Goal: Entertainment & Leisure: Consume media (video, audio)

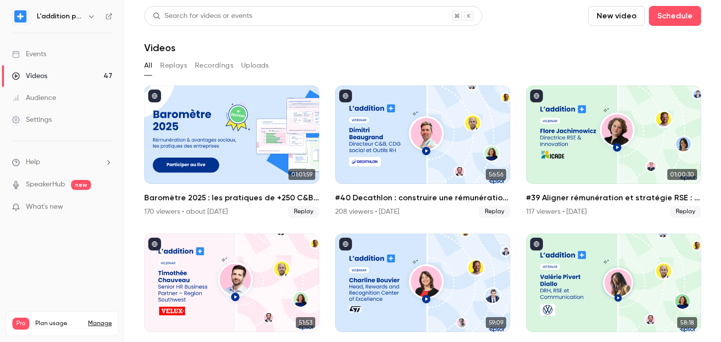
click at [78, 71] on link "Videos 47" at bounding box center [62, 76] width 124 height 22
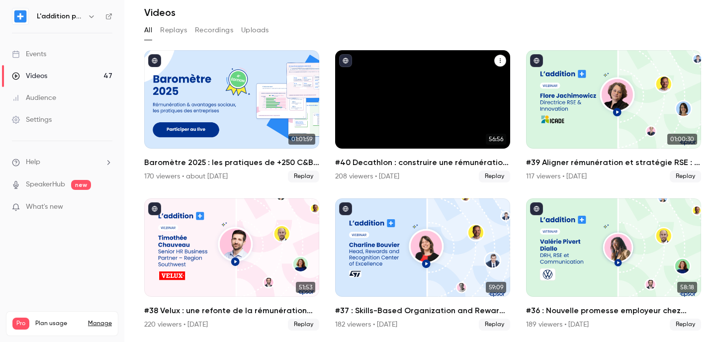
scroll to position [36, 0]
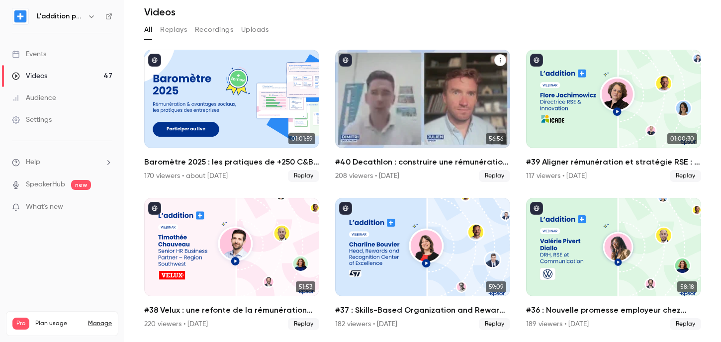
click at [384, 166] on h2 "#40 Decathlon : construire une rémunération engagée et équitable" at bounding box center [422, 162] width 175 height 12
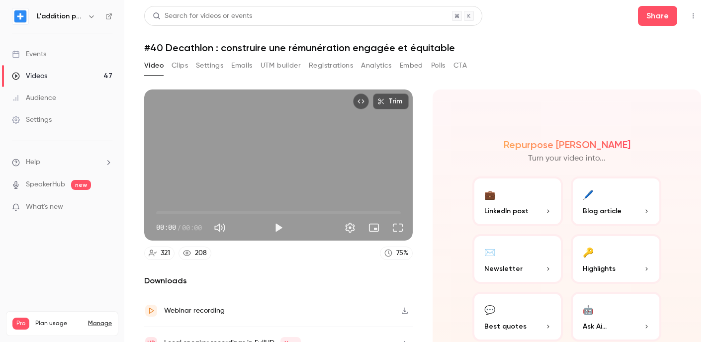
scroll to position [49, 0]
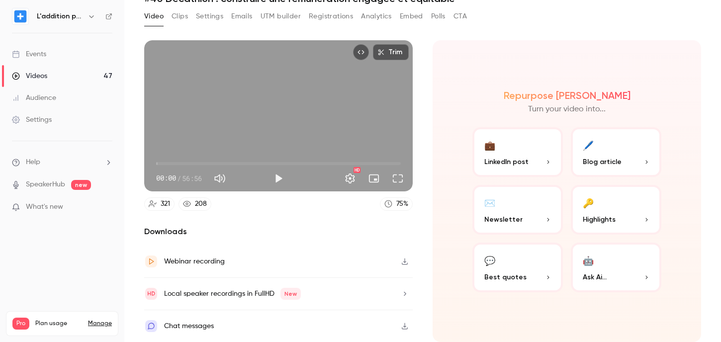
click at [221, 179] on button "Mute" at bounding box center [220, 179] width 20 height 20
type input "*"
click at [278, 179] on button "Play" at bounding box center [279, 179] width 20 height 20
click at [223, 164] on span "00:01" at bounding box center [278, 164] width 245 height 16
click at [261, 162] on span "24:18" at bounding box center [278, 164] width 245 height 16
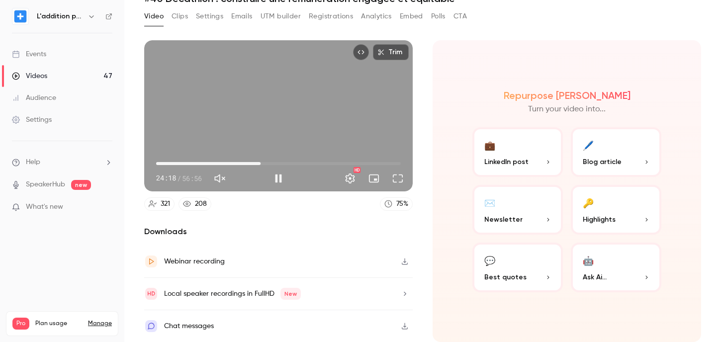
click at [311, 160] on span "24:18" at bounding box center [278, 164] width 245 height 16
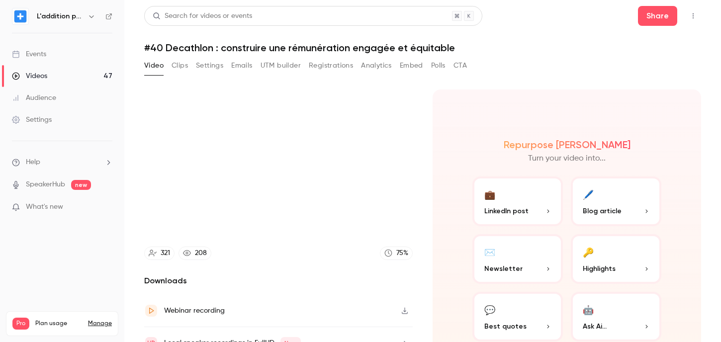
type input "****"
click at [211, 64] on button "Settings" at bounding box center [209, 66] width 27 height 16
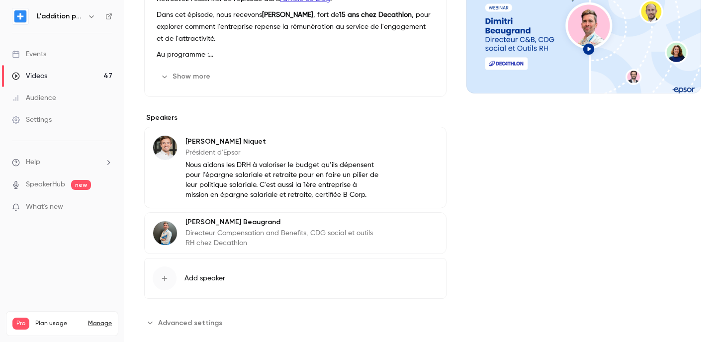
scroll to position [153, 0]
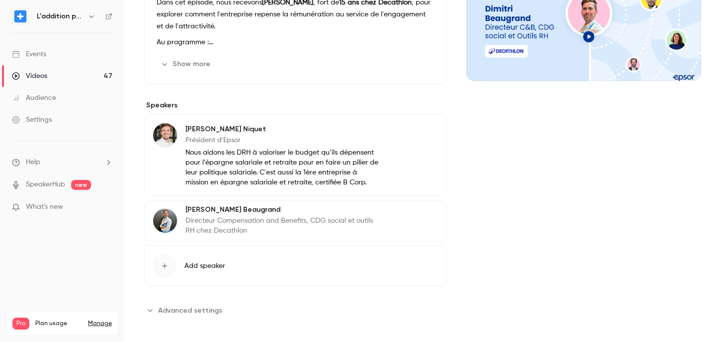
click at [191, 315] on span "Advanced settings" at bounding box center [190, 310] width 64 height 10
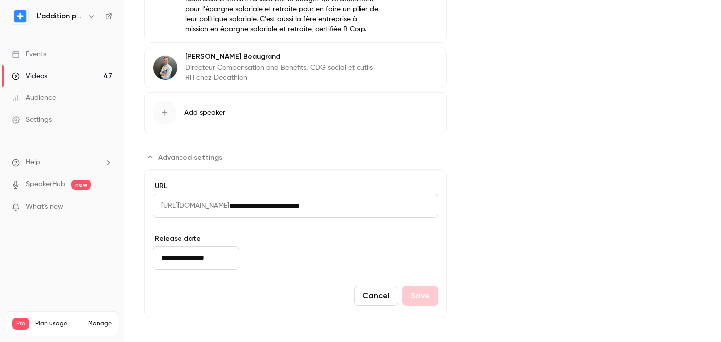
scroll to position [0, 0]
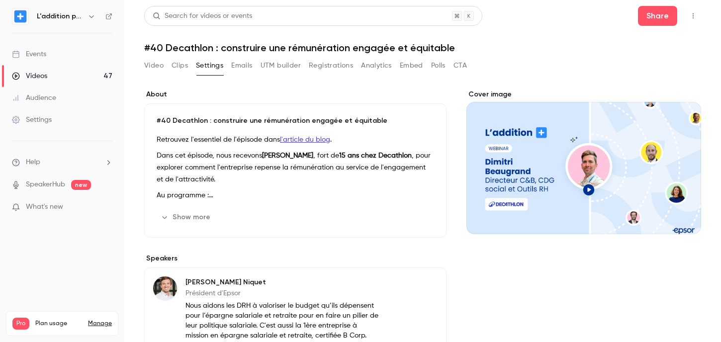
click at [174, 67] on button "Clips" at bounding box center [180, 66] width 16 height 16
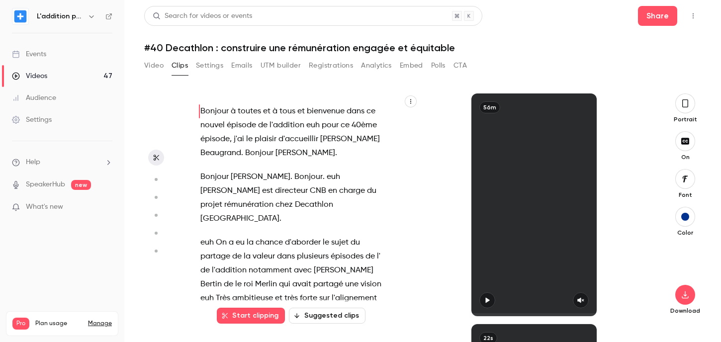
click at [161, 68] on button "Video" at bounding box center [153, 66] width 19 height 16
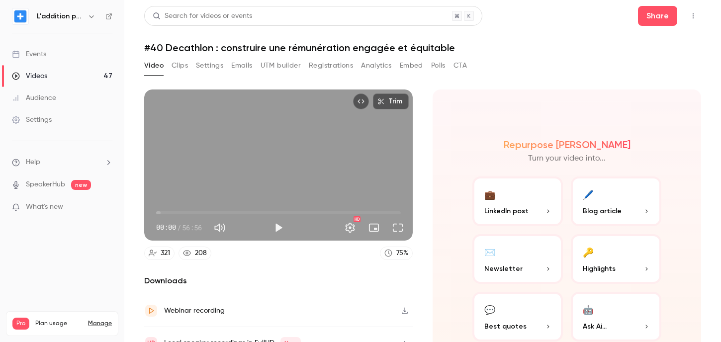
click at [77, 74] on link "Videos 47" at bounding box center [62, 76] width 124 height 22
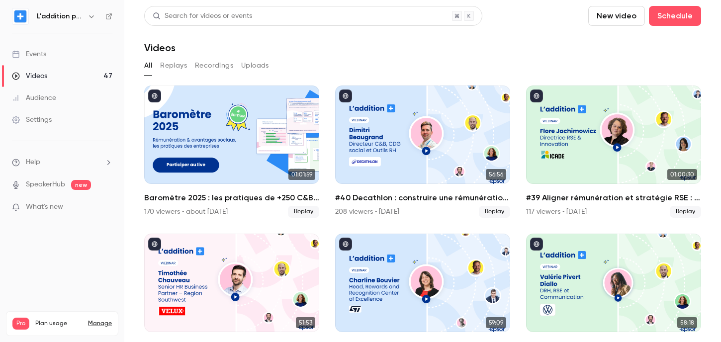
click at [82, 64] on link "Events" at bounding box center [62, 54] width 124 height 22
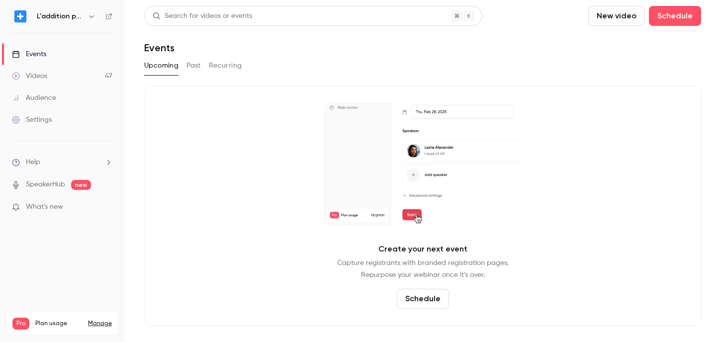
click at [53, 75] on link "Videos 47" at bounding box center [62, 76] width 124 height 22
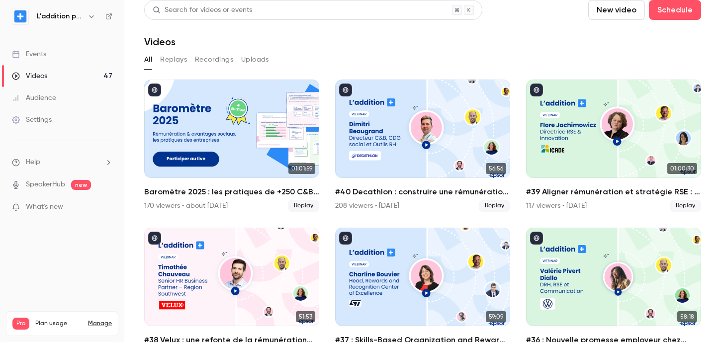
scroll to position [5, 0]
click at [83, 20] on h6 "L'addition par Epsor" at bounding box center [60, 16] width 47 height 10
click at [88, 17] on icon "button" at bounding box center [92, 16] width 8 height 8
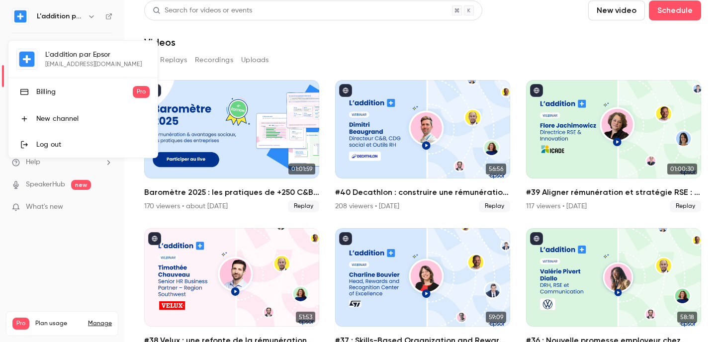
click at [72, 69] on div "L'addition par Epsor [PERSON_NAME][EMAIL_ADDRESS][DOMAIN_NAME] Billing Pro New …" at bounding box center [82, 99] width 149 height 117
click at [108, 12] on div at bounding box center [360, 171] width 721 height 342
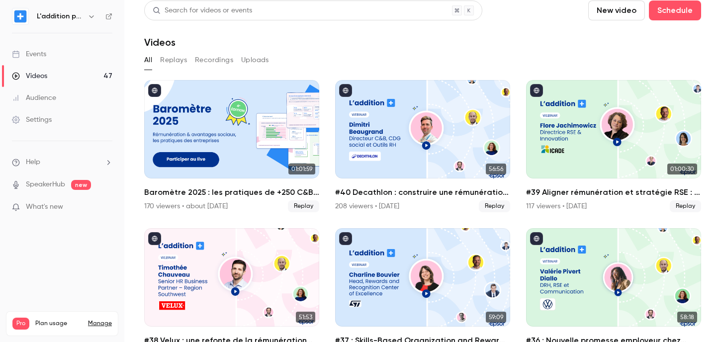
click at [108, 17] on icon at bounding box center [108, 16] width 7 height 7
